Goal: Transaction & Acquisition: Purchase product/service

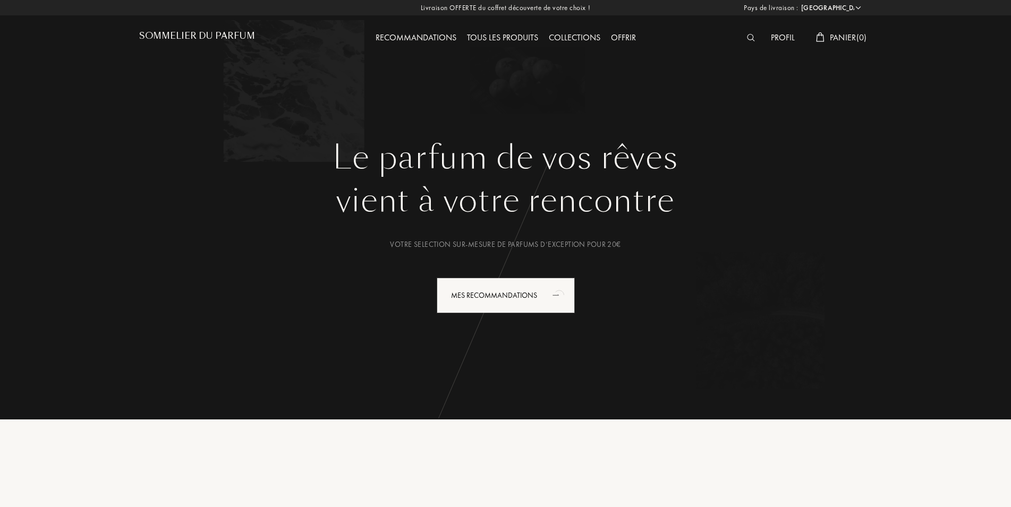
select select "FR"
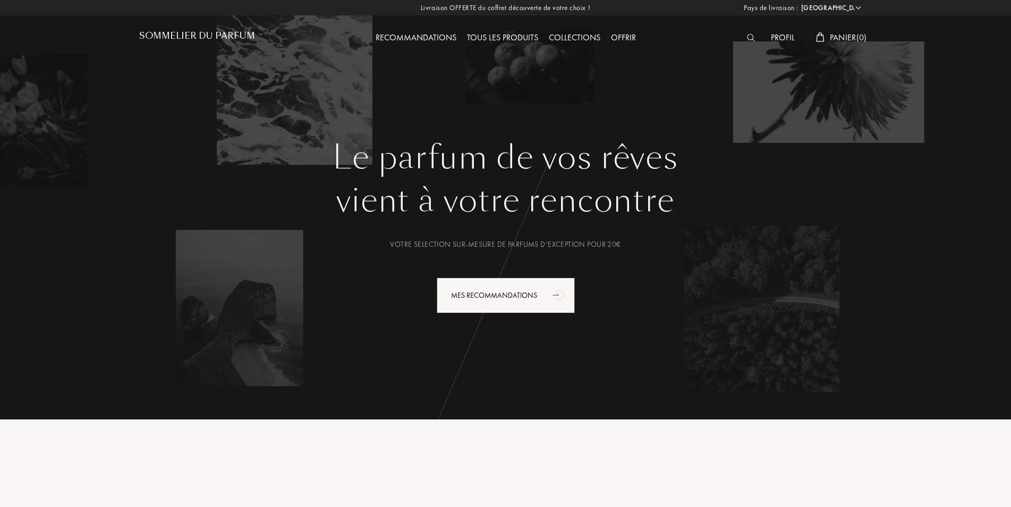
click at [529, 36] on div "Tous les produits" at bounding box center [503, 38] width 82 height 14
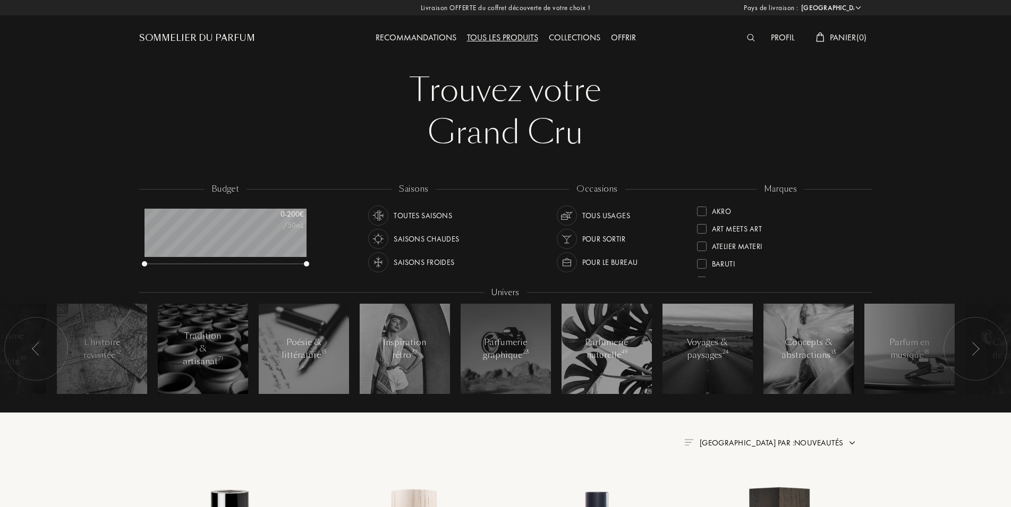
select select "FR"
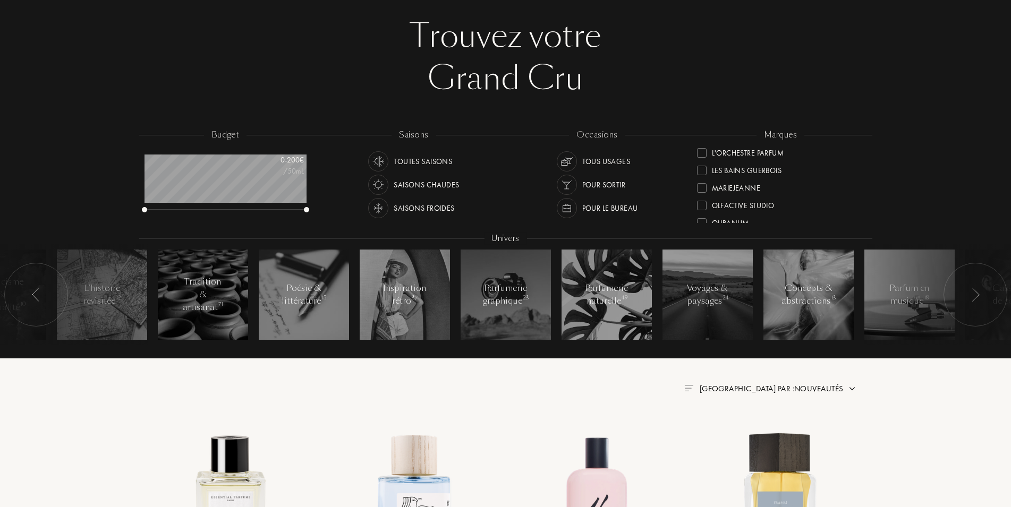
scroll to position [268, 0]
click at [703, 153] on div at bounding box center [702, 153] width 10 height 10
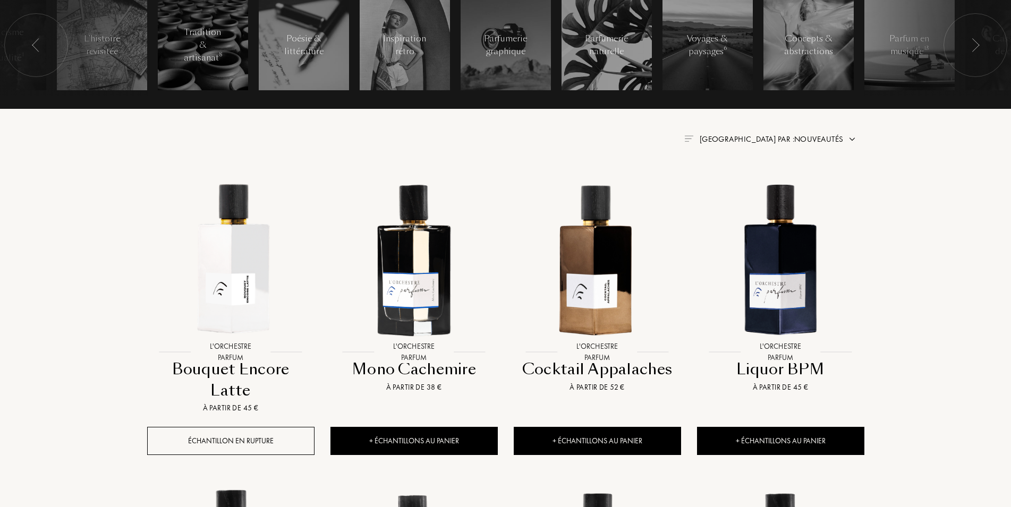
scroll to position [325, 0]
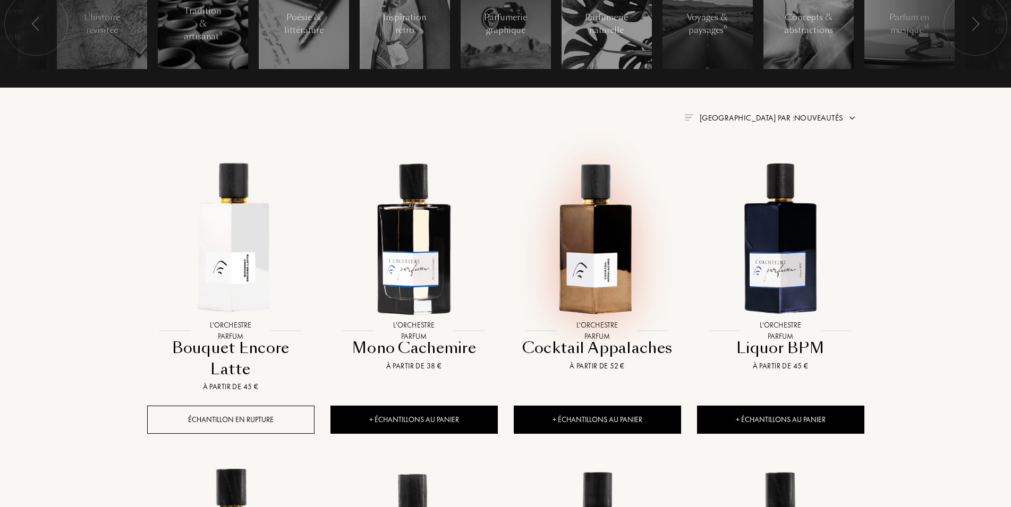
click at [588, 275] on img at bounding box center [597, 237] width 165 height 165
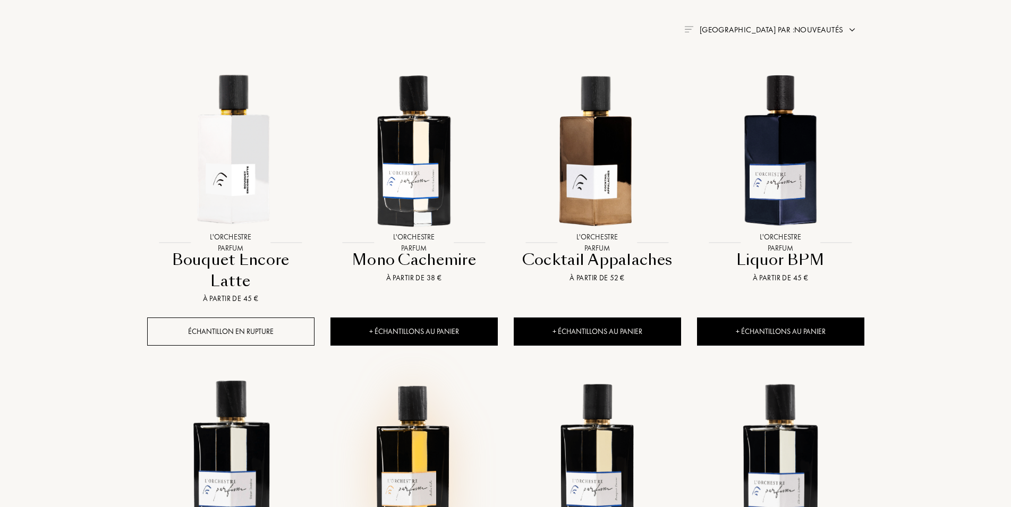
scroll to position [434, 0]
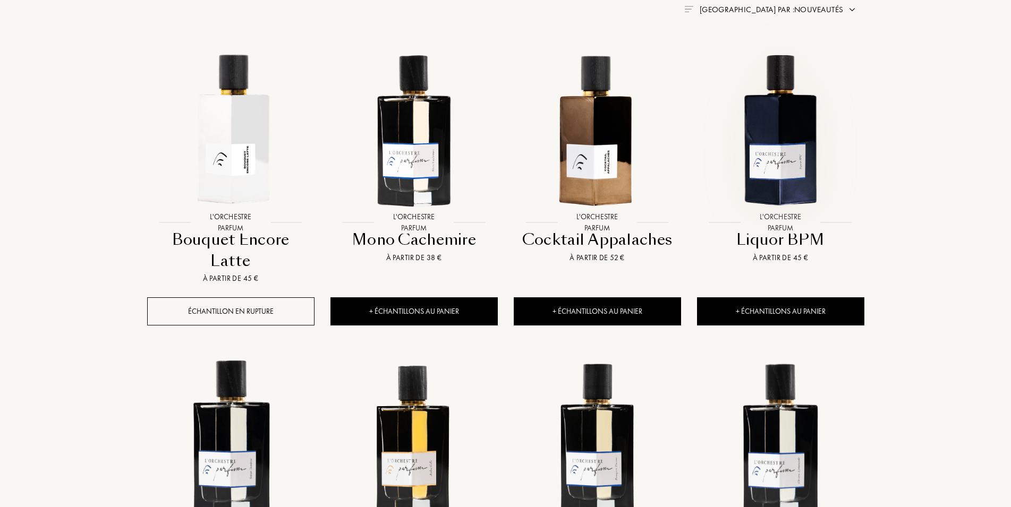
click at [761, 157] on img at bounding box center [780, 128] width 165 height 165
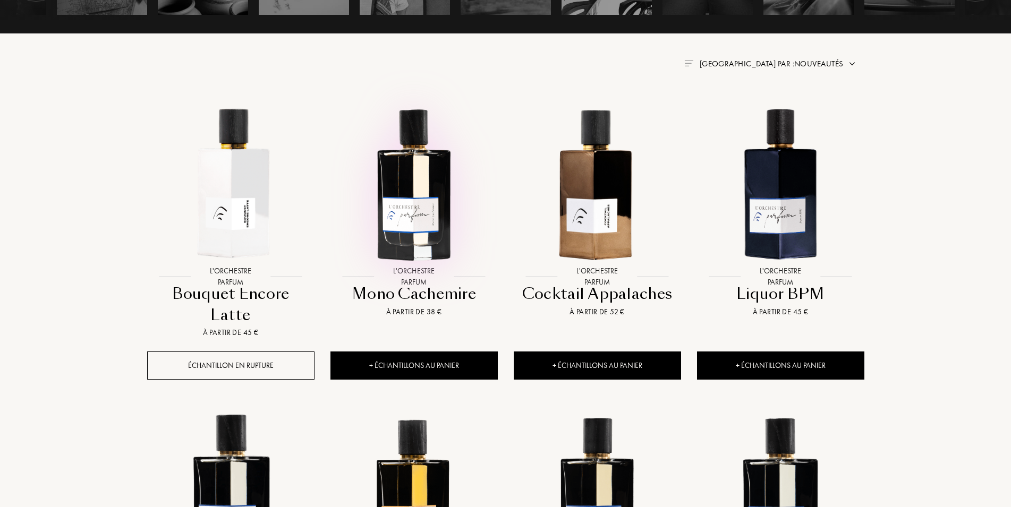
scroll to position [0, 0]
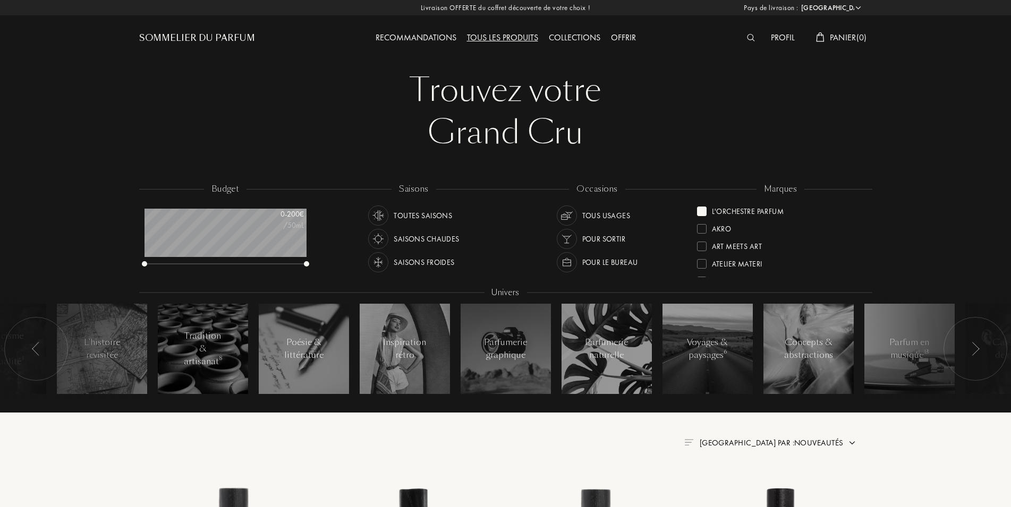
click at [701, 210] on div at bounding box center [702, 212] width 10 height 10
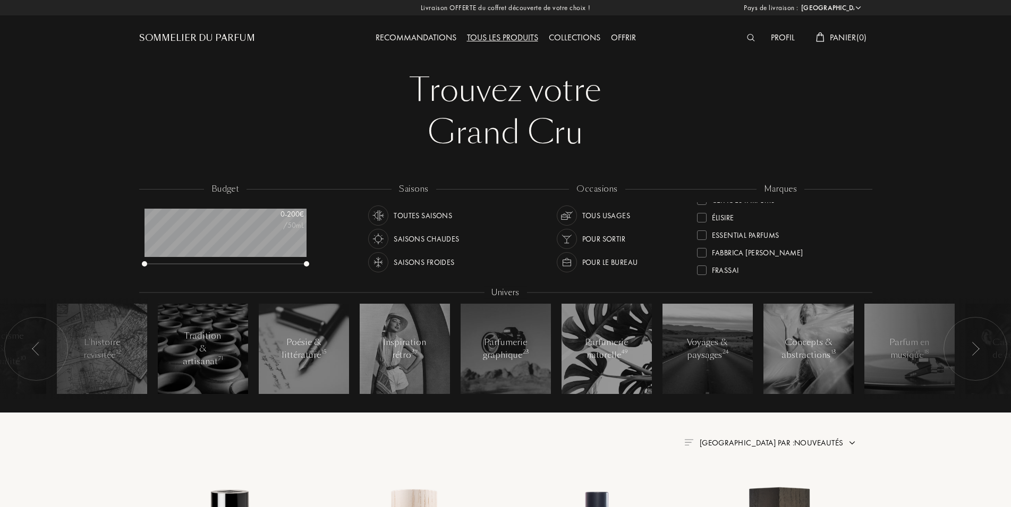
scroll to position [112, 0]
click at [703, 258] on div at bounding box center [702, 257] width 10 height 10
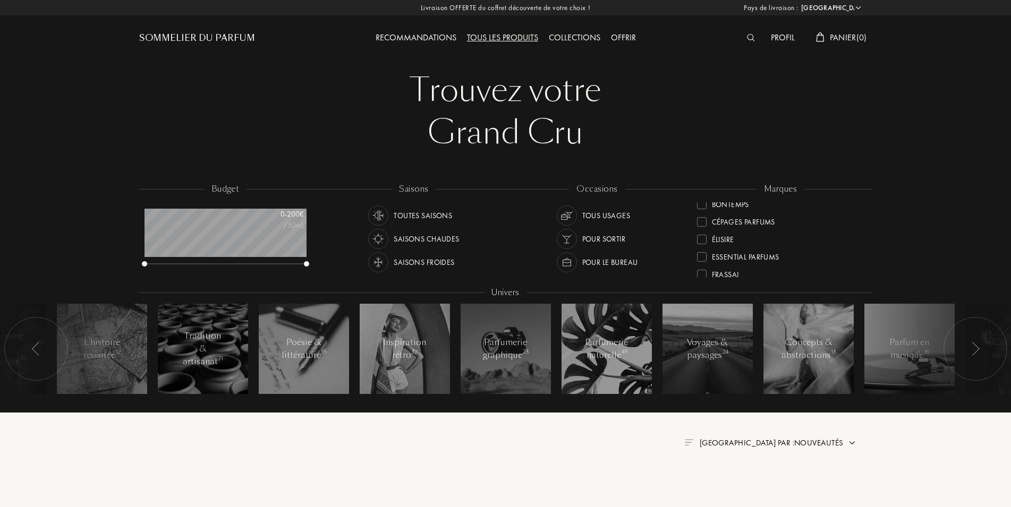
scroll to position [0, 0]
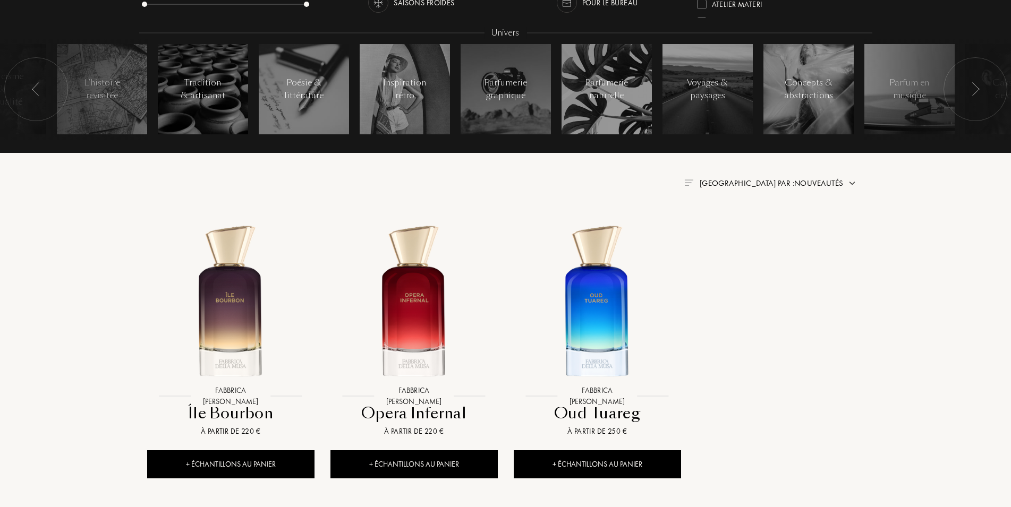
scroll to position [379, 0]
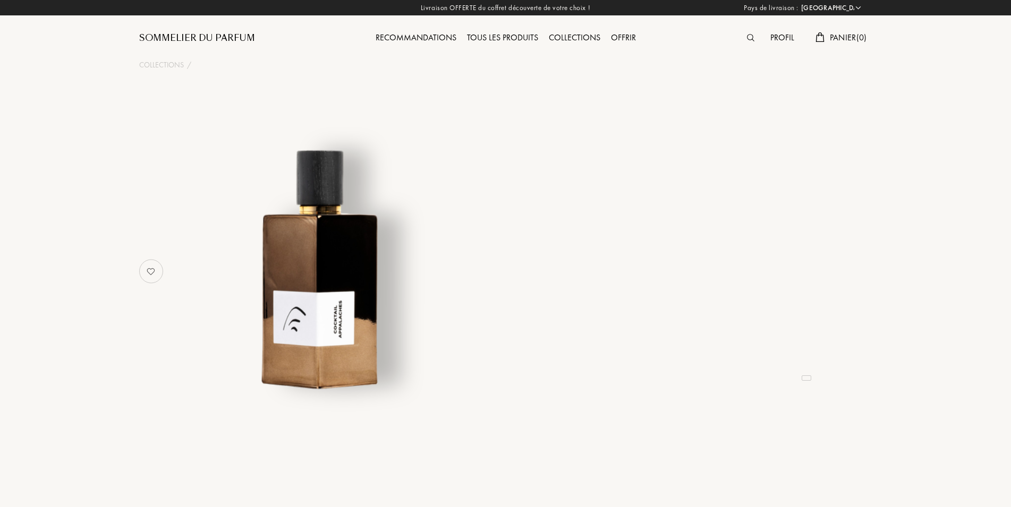
select select "FR"
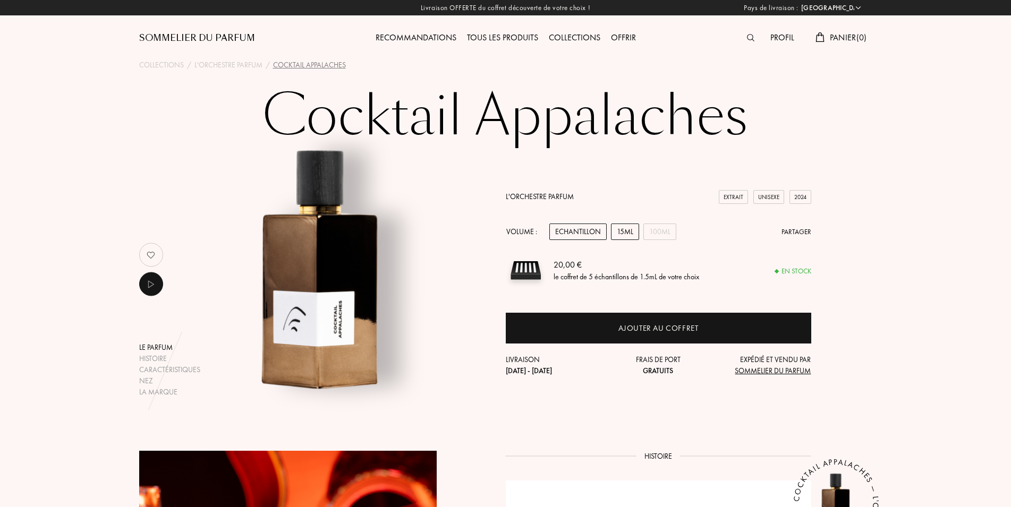
click at [622, 235] on div "15mL" at bounding box center [625, 232] width 28 height 16
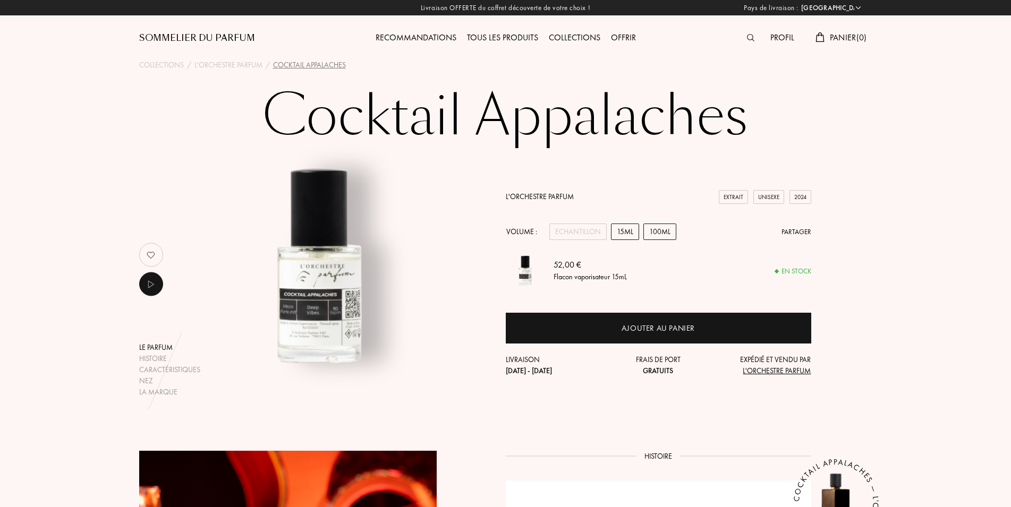
click at [656, 231] on div "100mL" at bounding box center [659, 232] width 33 height 16
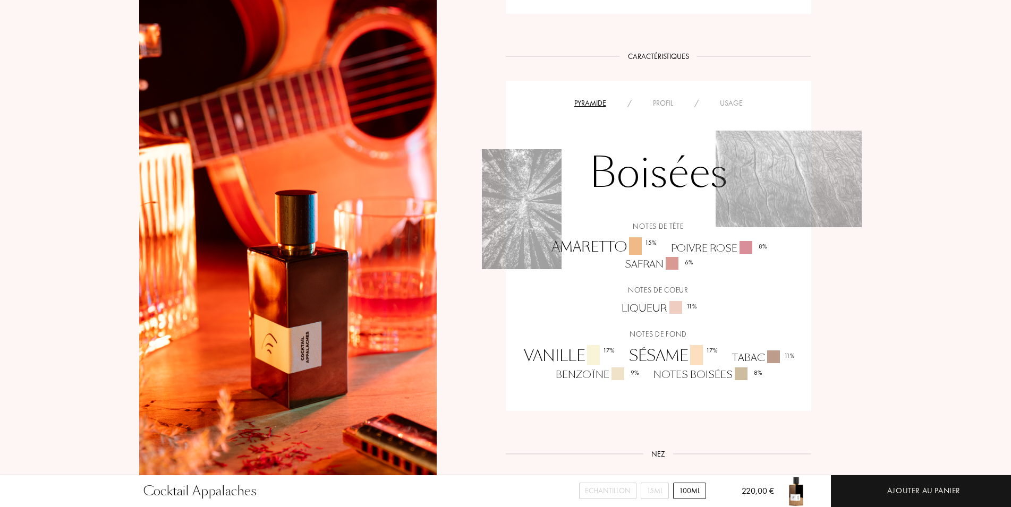
scroll to position [650, 0]
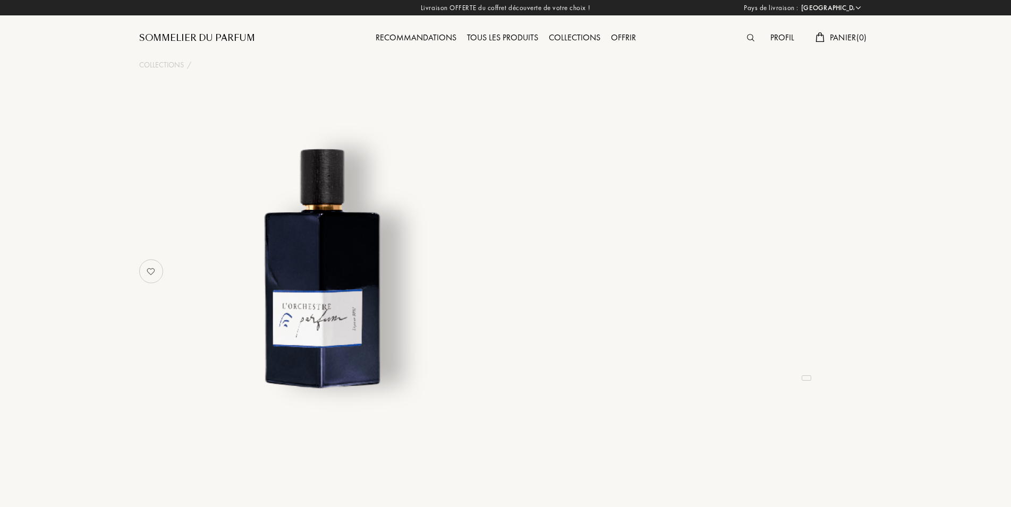
select select "FR"
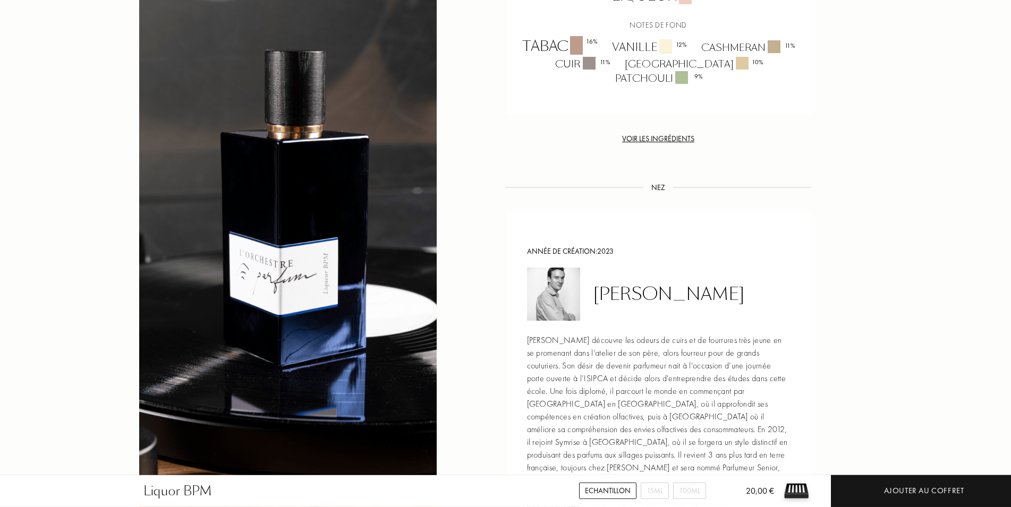
scroll to position [976, 0]
